Goal: Task Accomplishment & Management: Complete application form

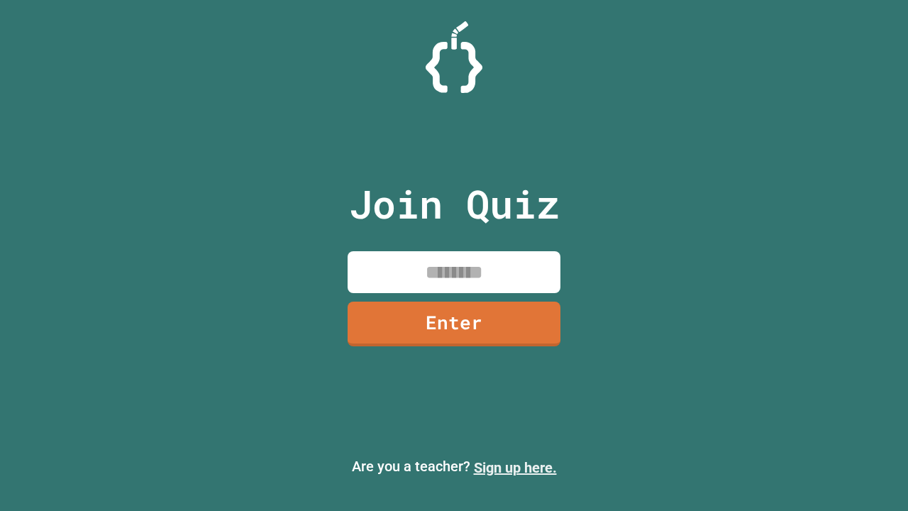
click at [515, 468] on link "Sign up here." at bounding box center [515, 467] width 83 height 17
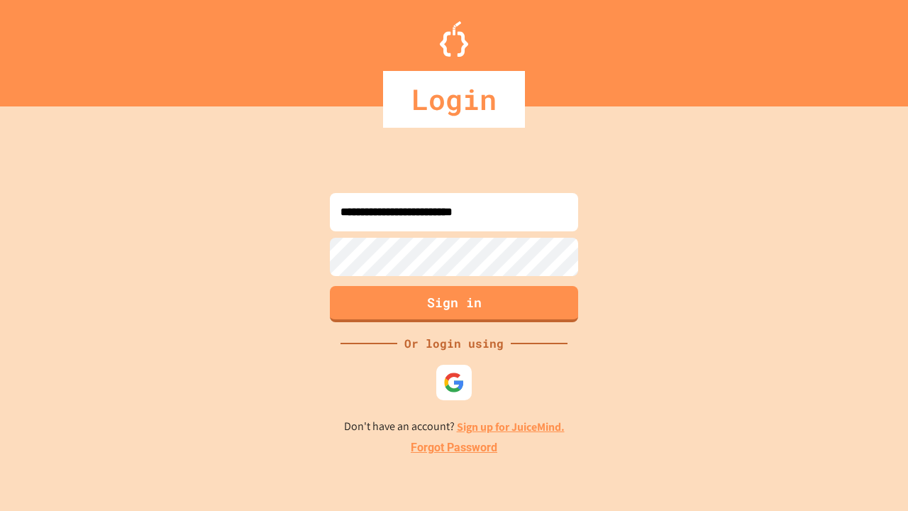
type input "**********"
